Goal: Task Accomplishment & Management: Use online tool/utility

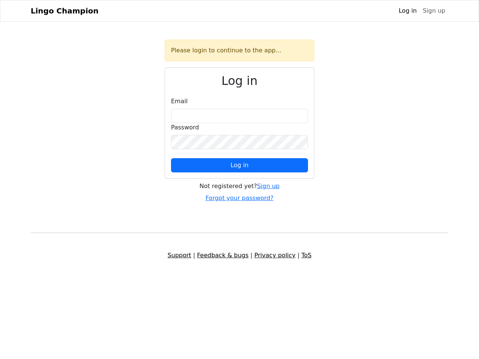
click at [239, 165] on span "Log in" at bounding box center [239, 165] width 18 height 7
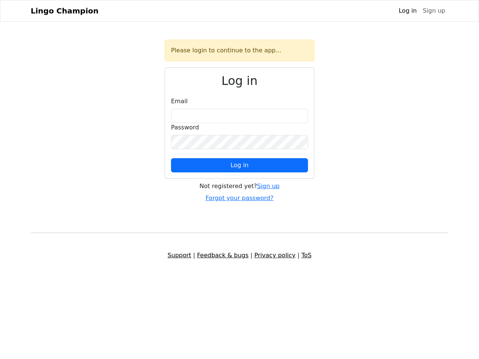
click at [239, 165] on span "Log in" at bounding box center [239, 165] width 18 height 7
